Goal: Task Accomplishment & Management: Manage account settings

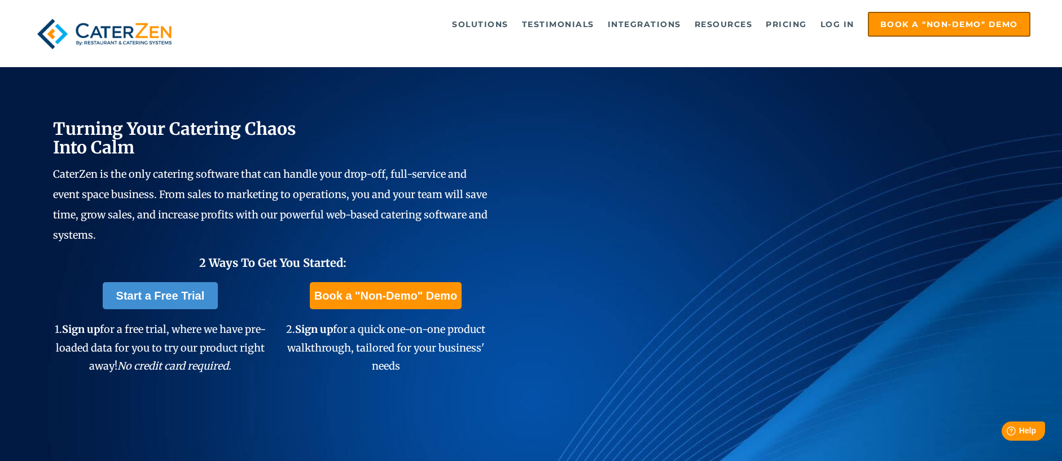
click at [411, 157] on span "Turning Your Catering Chaos Into Calm CaterZen is the only catering software th…" at bounding box center [272, 194] width 439 height 149
drag, startPoint x: 835, startPoint y: 23, endPoint x: 827, endPoint y: 34, distance: 14.2
click at [835, 23] on link "Log in" at bounding box center [837, 24] width 45 height 23
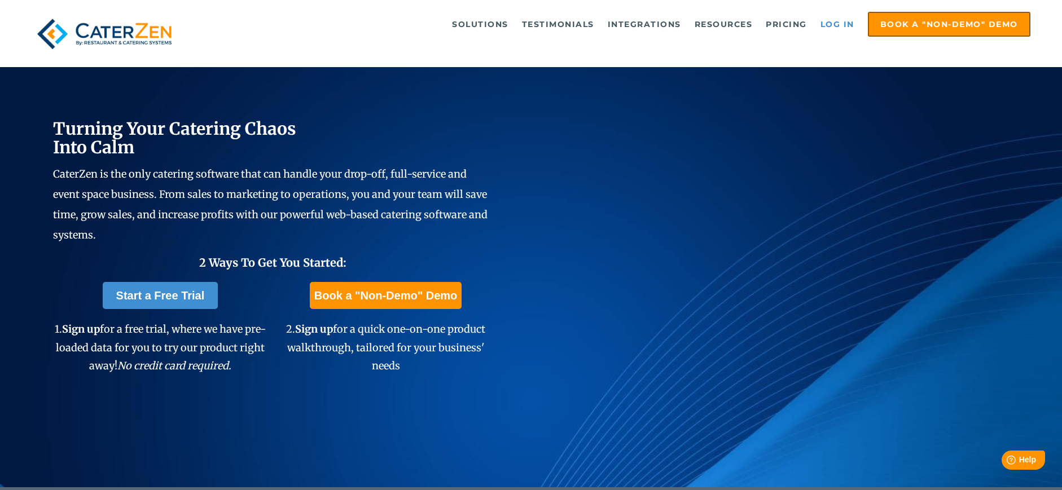
click at [833, 30] on link "Log in" at bounding box center [837, 24] width 45 height 23
